Goal: Task Accomplishment & Management: Manage account settings

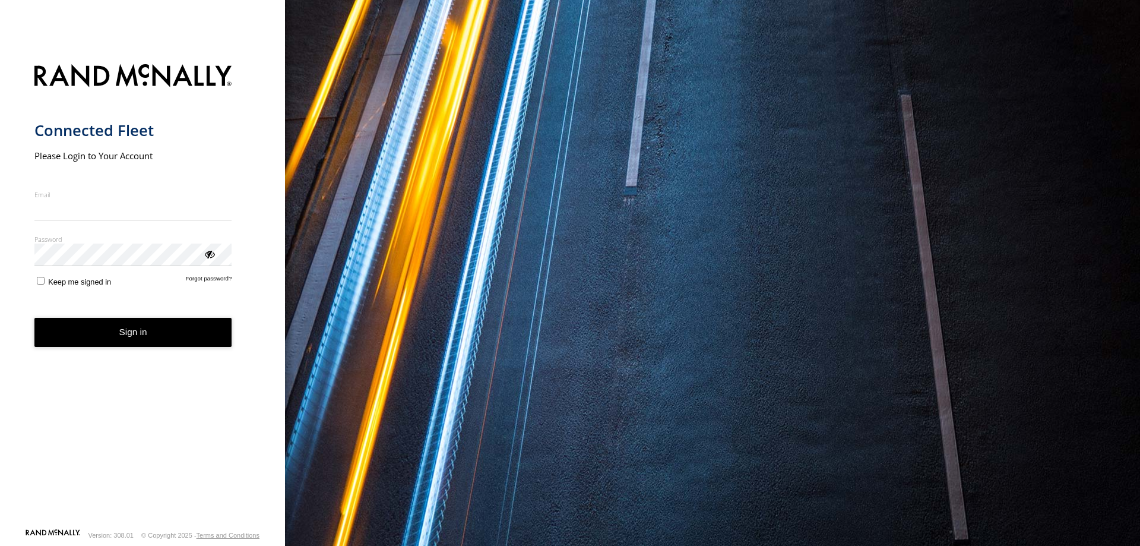
type input "**********"
click at [205, 258] on div "ViewPassword" at bounding box center [209, 254] width 12 height 12
click at [64, 282] on span "Keep me signed in" at bounding box center [79, 281] width 63 height 9
click at [78, 319] on button "Sign in" at bounding box center [133, 332] width 198 height 29
click at [91, 69] on img "main" at bounding box center [133, 77] width 198 height 30
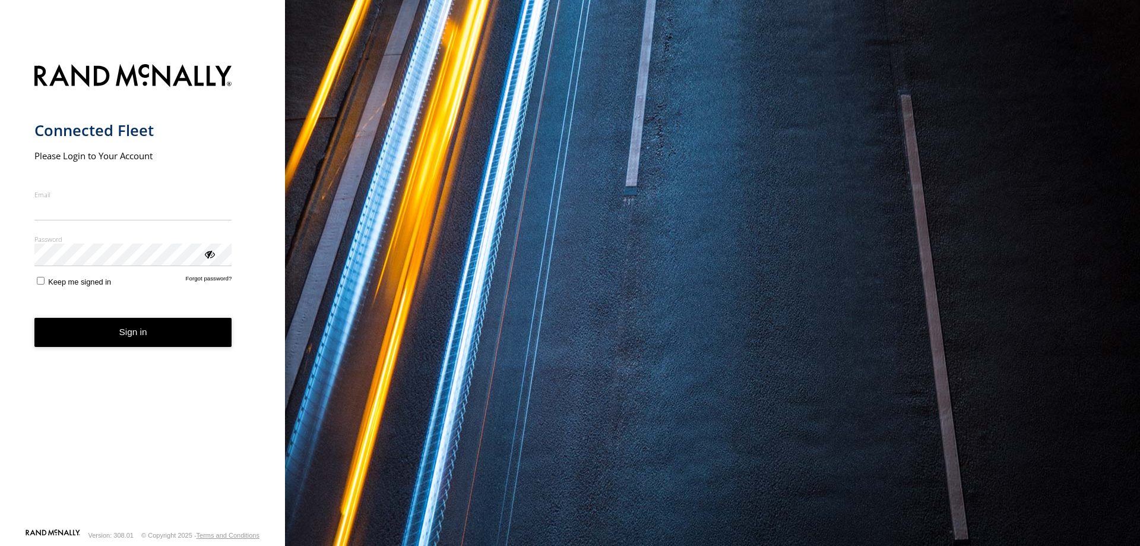
click at [49, 532] on link "[PERSON_NAME] [PERSON_NAME]" at bounding box center [53, 535] width 55 height 12
